Goal: Find specific page/section: Find specific page/section

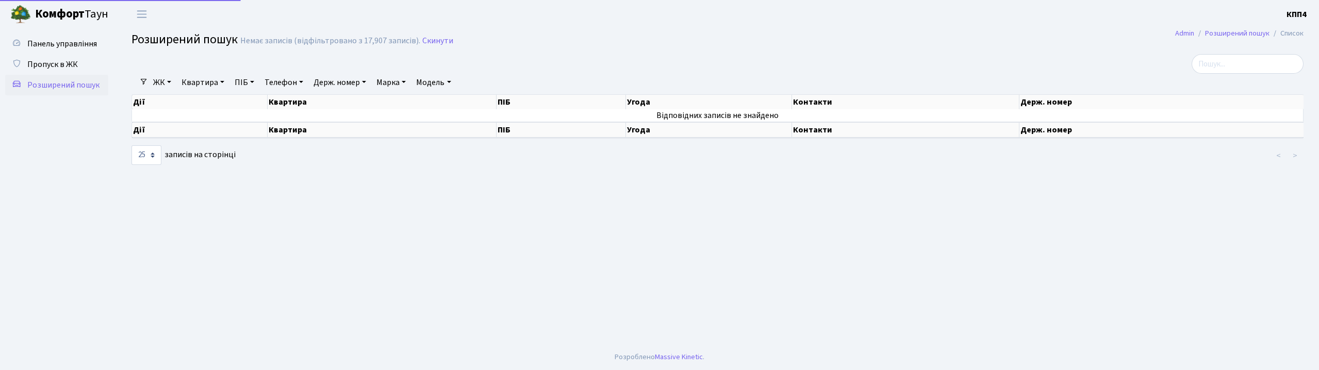
select select "25"
click at [196, 79] on link "Квартира" at bounding box center [202, 83] width 51 height 18
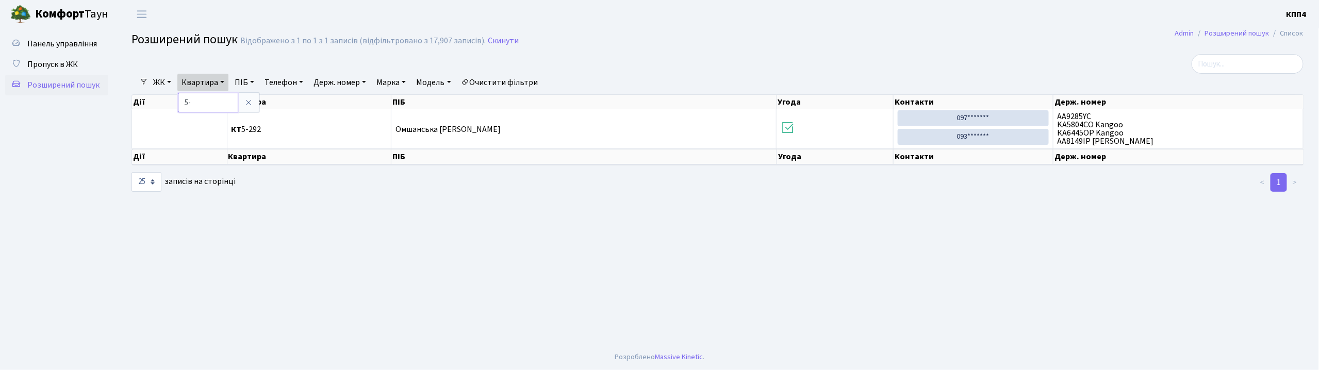
type input "5"
